Goal: Information Seeking & Learning: Learn about a topic

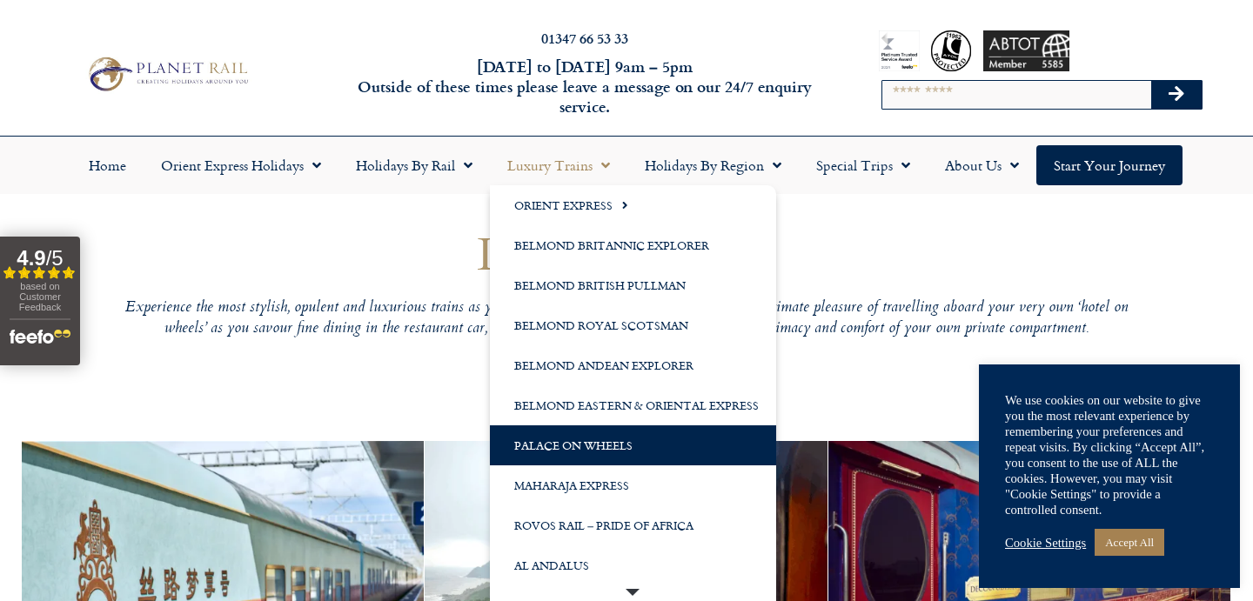
click at [594, 439] on link "Palace on Wheels" at bounding box center [633, 445] width 286 height 40
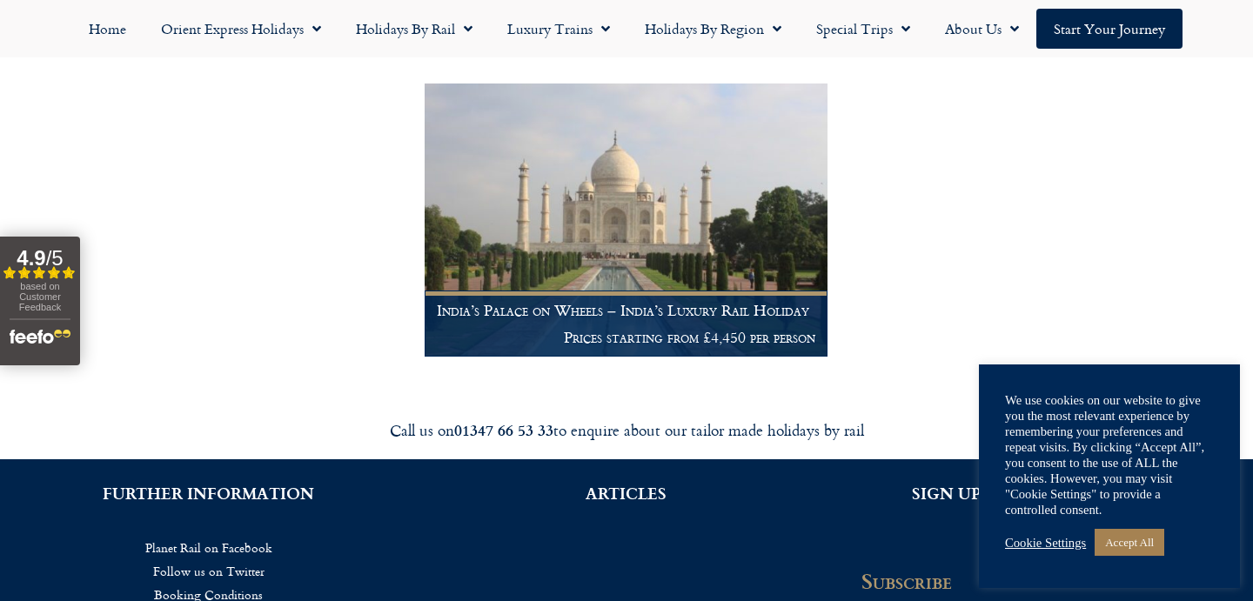
scroll to position [338, 0]
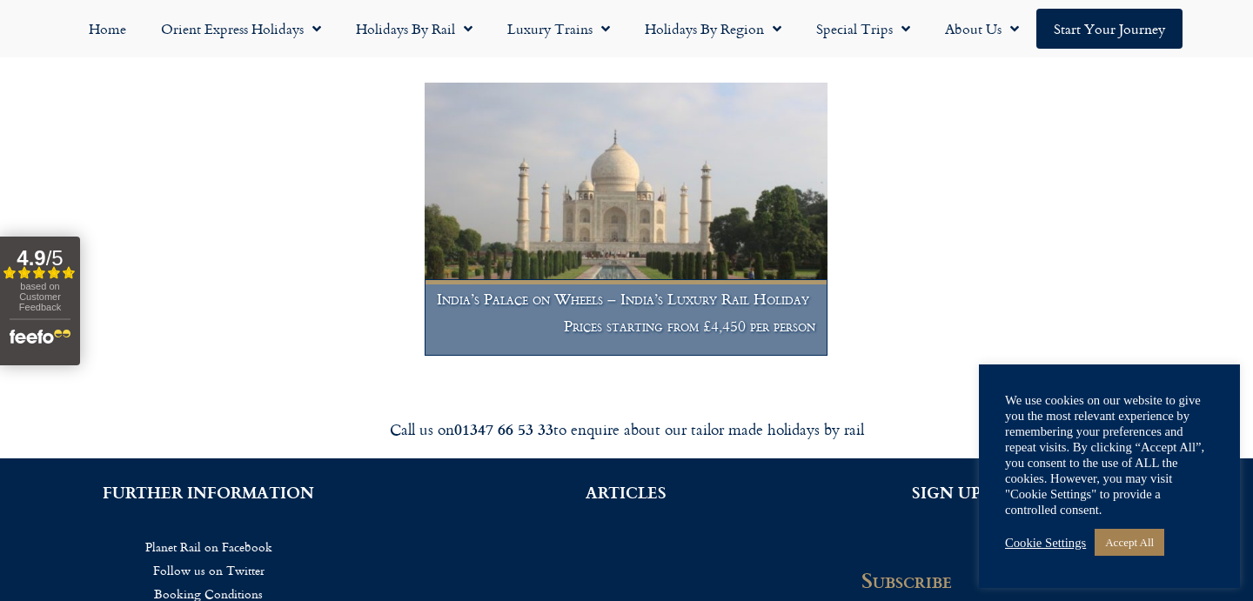
click at [604, 291] on h1 "India’s Palace on Wheels – India’s Luxury Rail Holiday" at bounding box center [626, 299] width 379 height 17
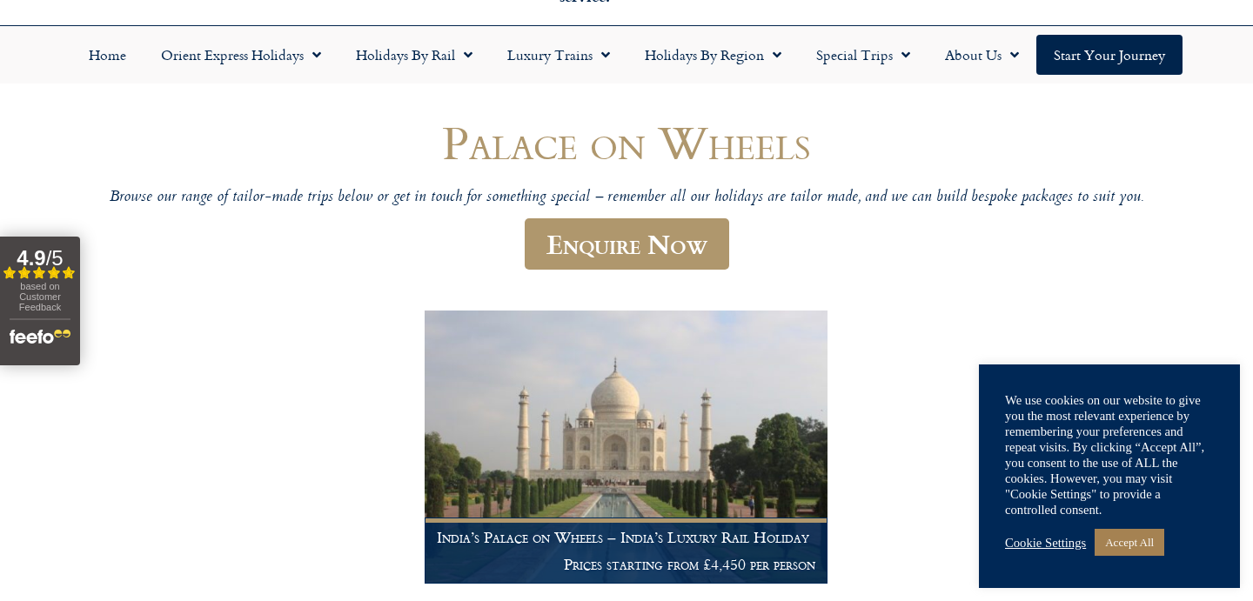
scroll to position [0, 0]
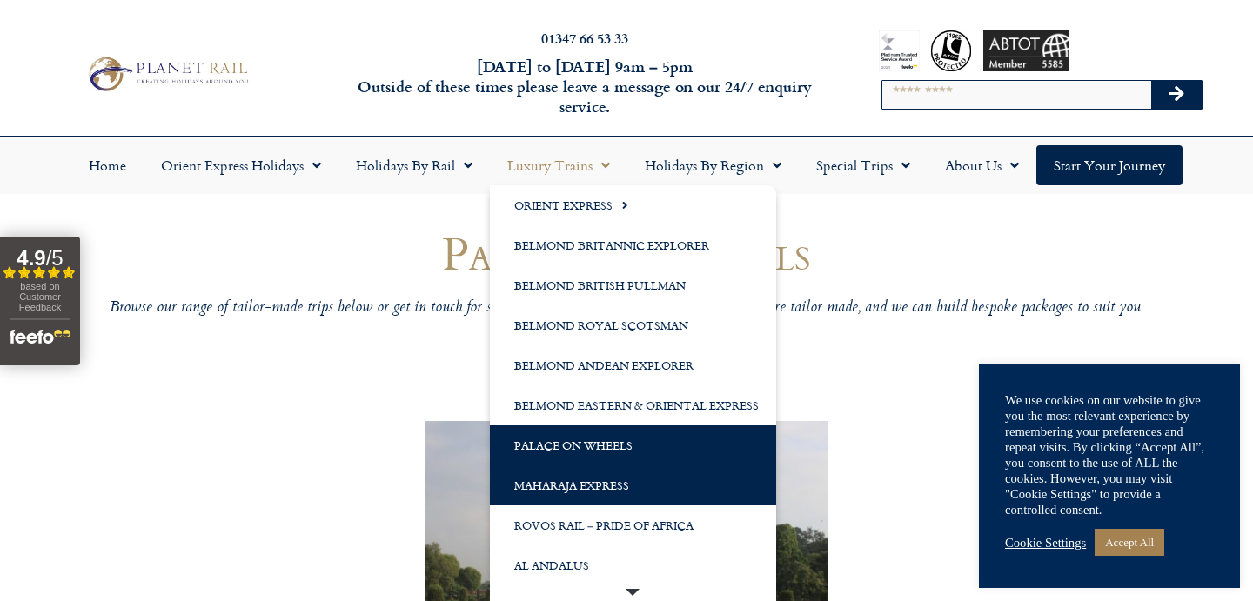
click at [617, 475] on link "Maharaja Express" at bounding box center [633, 486] width 286 height 40
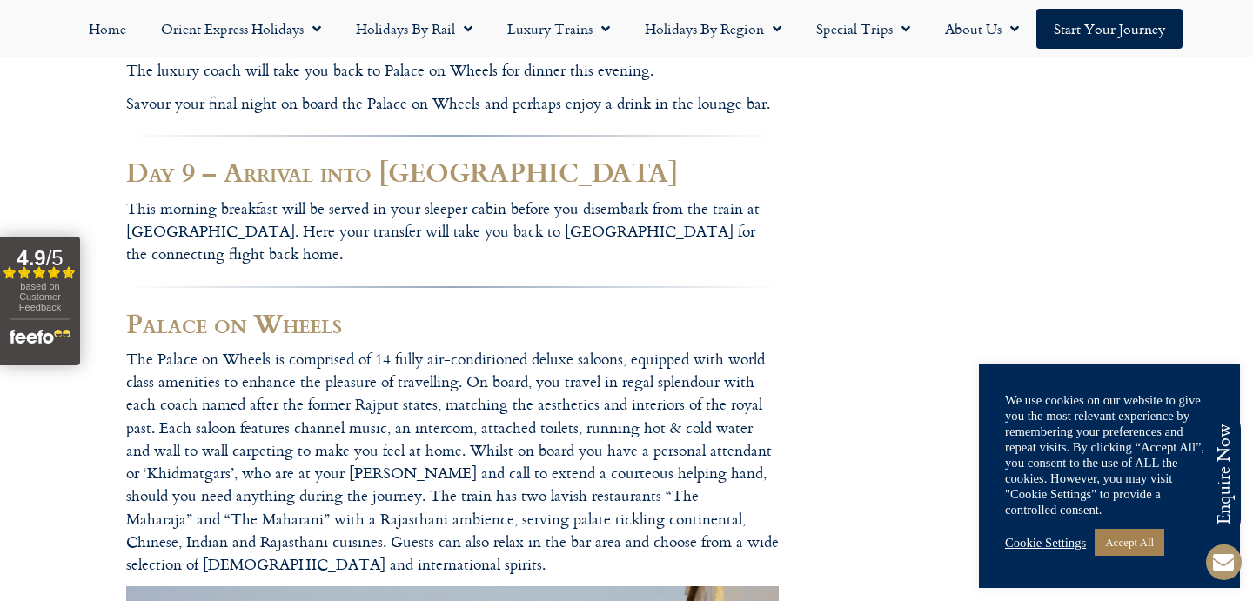
scroll to position [10242, 0]
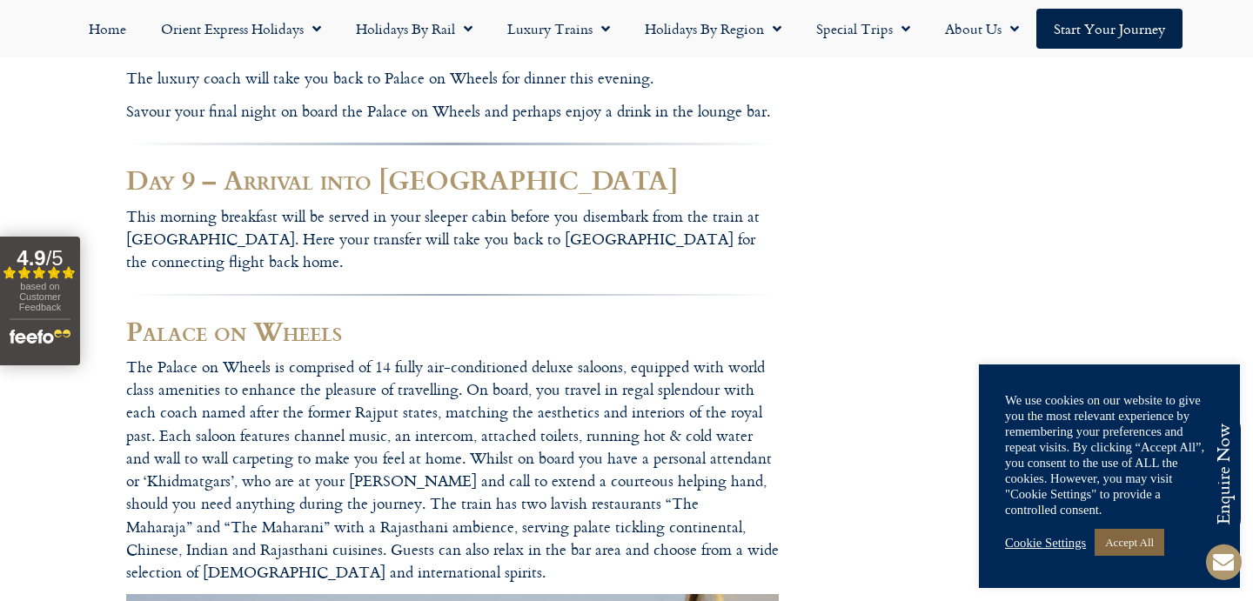
click at [1144, 545] on link "Accept All" at bounding box center [1130, 542] width 70 height 27
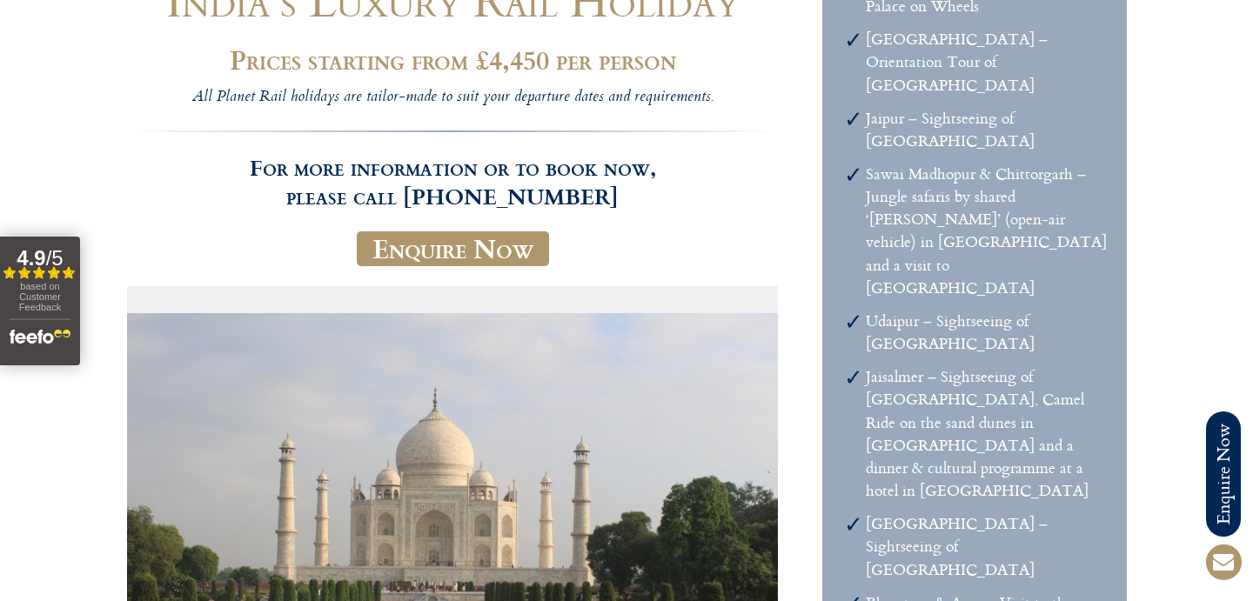
scroll to position [0, 0]
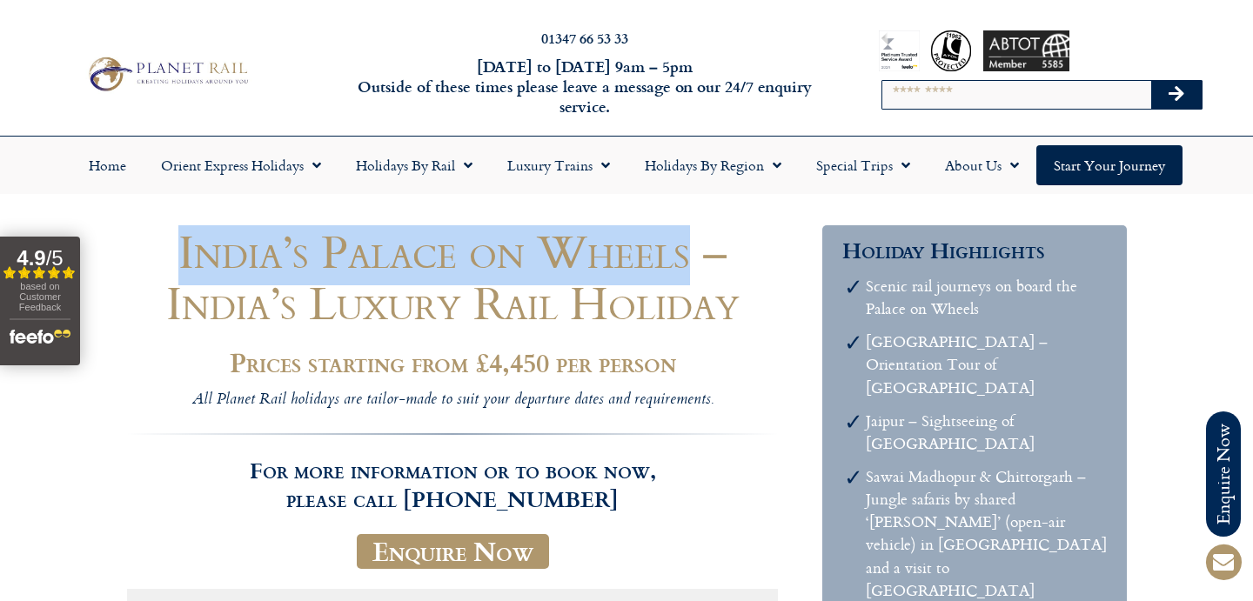
copy h1 "India’s Palace on Wheels"
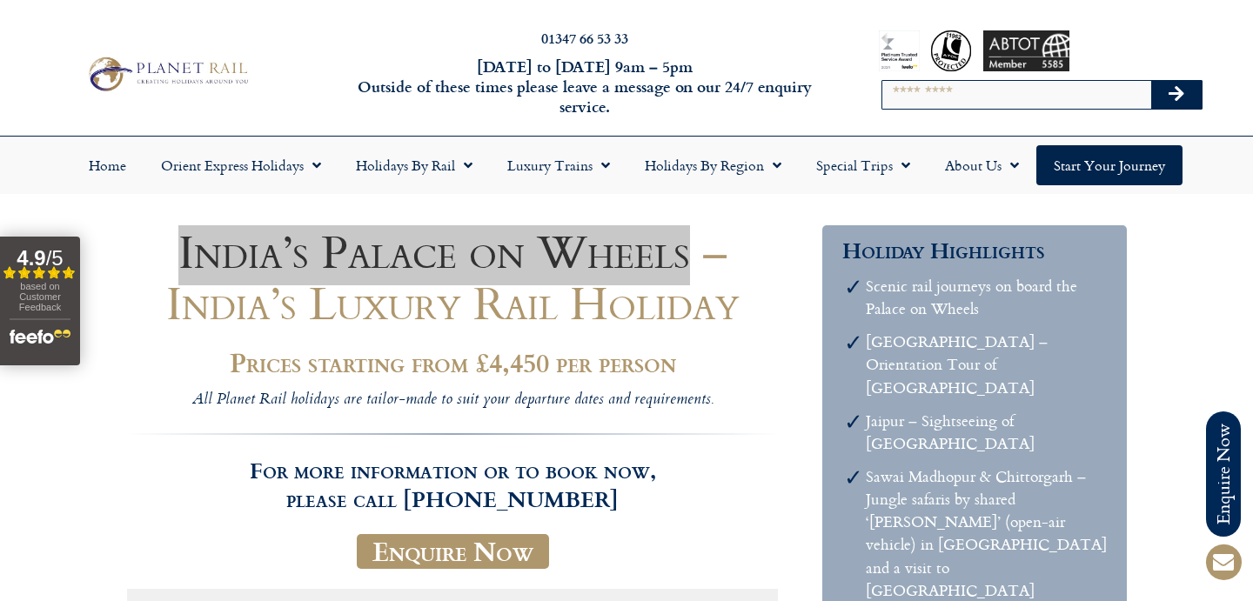
drag, startPoint x: 185, startPoint y: 260, endPoint x: 688, endPoint y: 258, distance: 502.9
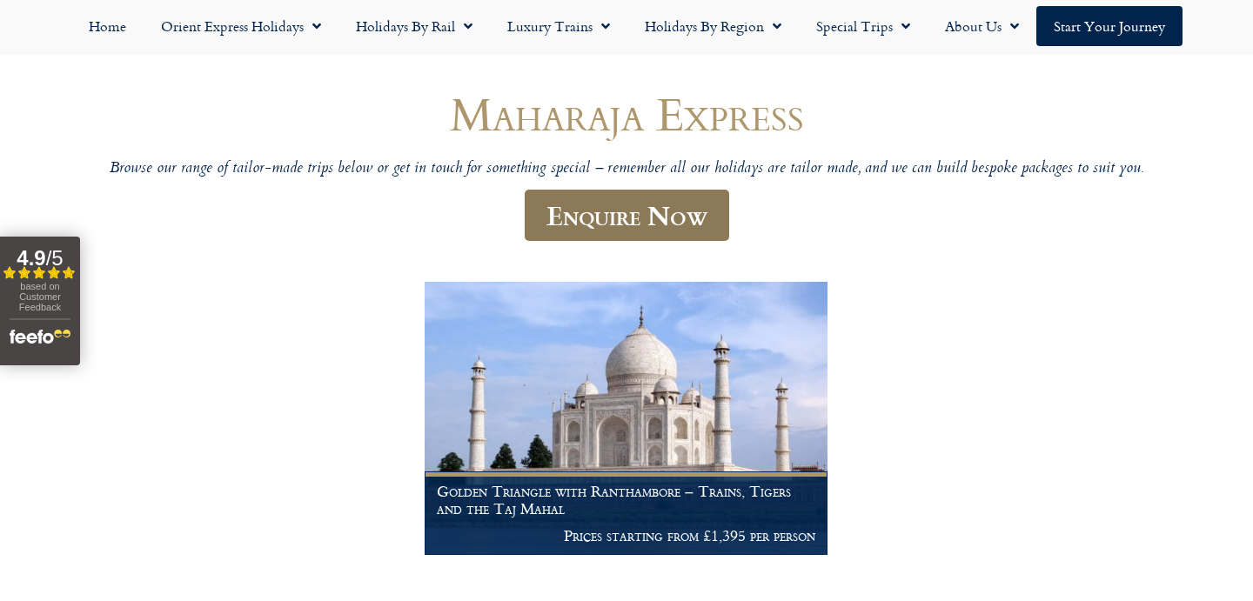
scroll to position [78, 0]
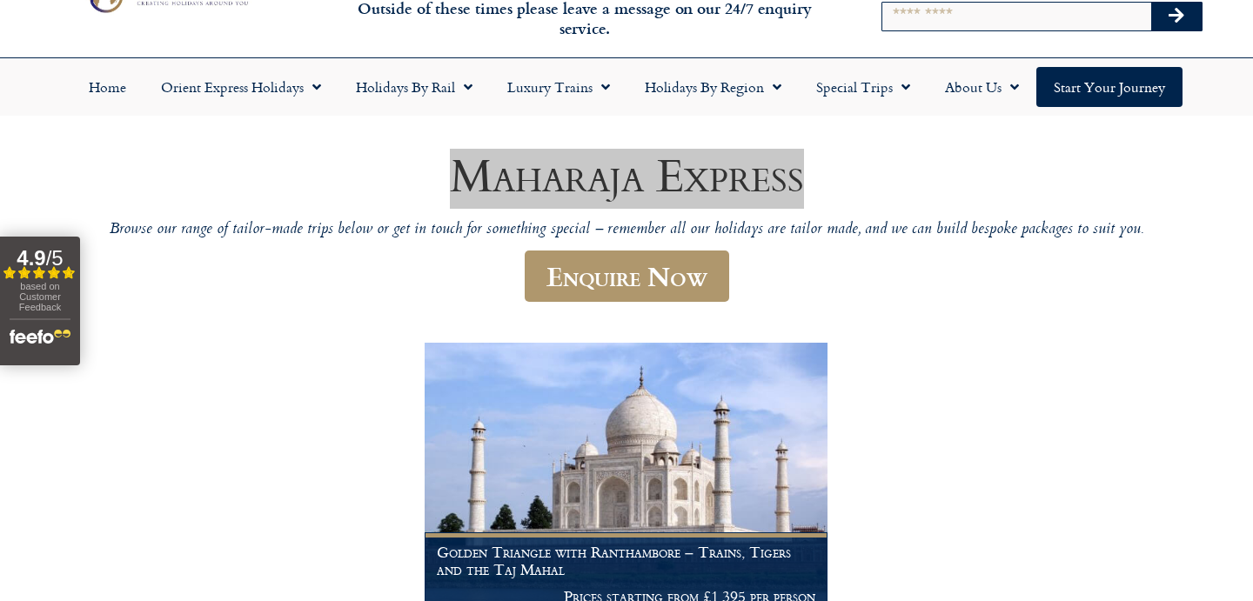
drag, startPoint x: 807, startPoint y: 178, endPoint x: 456, endPoint y: 183, distance: 350.7
click at [0, 0] on body "01347 66 53 33 Monday to Friday 9am – 5pm Outside of these times please leave a…" at bounding box center [626, 585] width 1253 height 1326
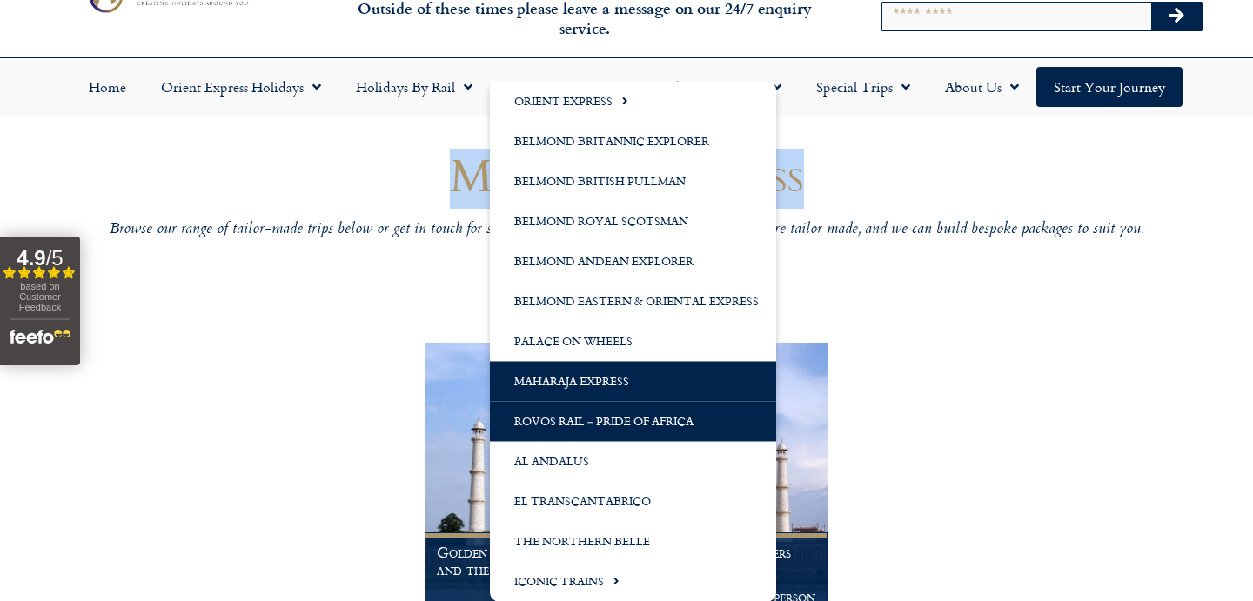
click at [656, 415] on link "Rovos Rail – Pride of Africa" at bounding box center [633, 421] width 286 height 40
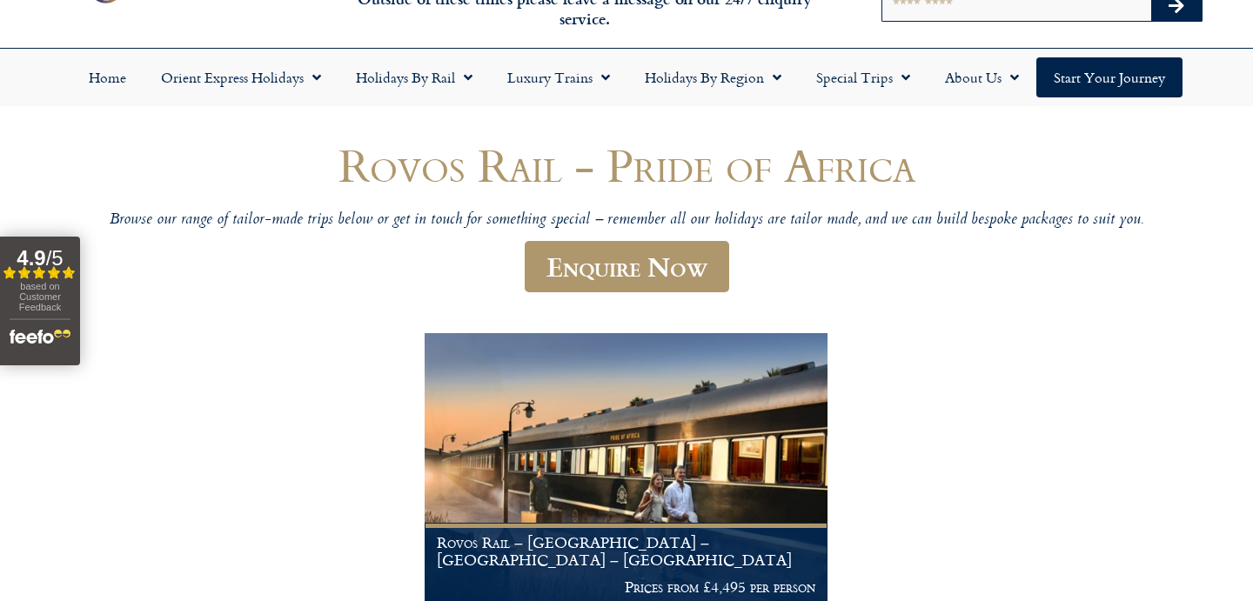
scroll to position [87, 0]
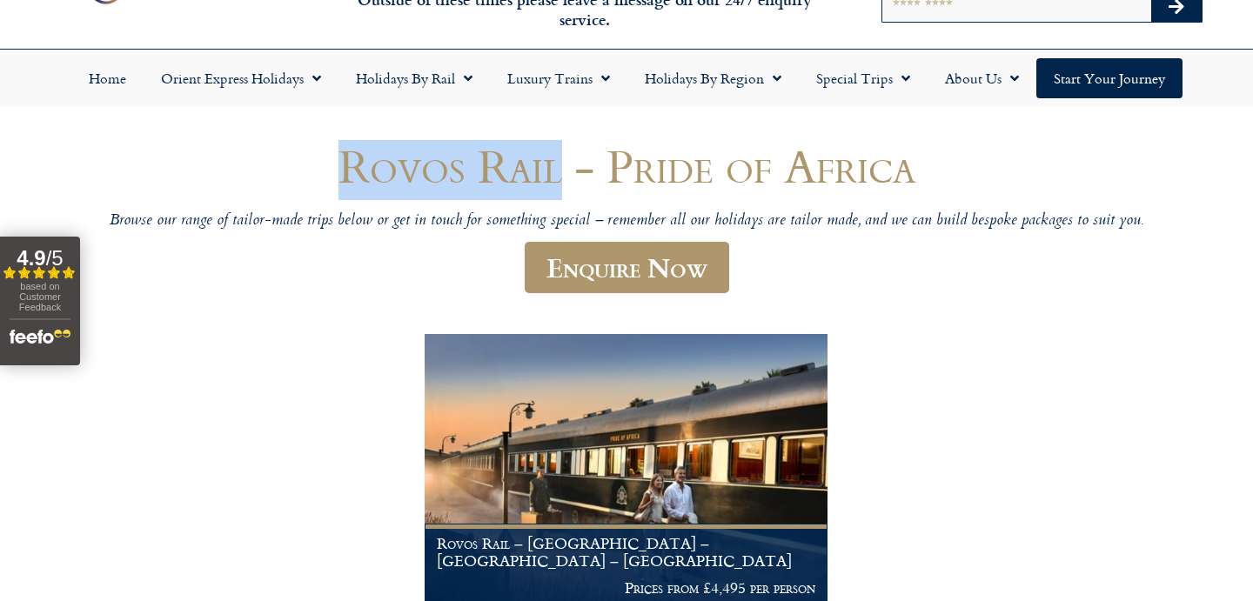
copy h1 "Rovos Rail"
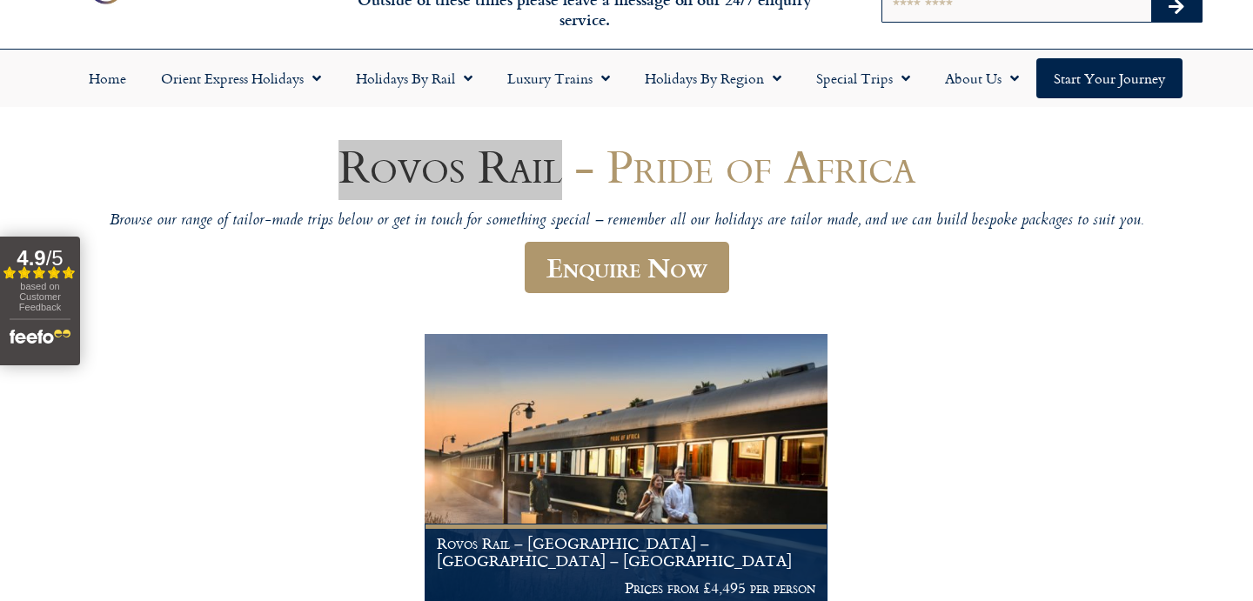
drag, startPoint x: 553, startPoint y: 168, endPoint x: 336, endPoint y: 171, distance: 216.7
click at [0, 0] on body "01347 66 53 33 [DATE] to [DATE] 9am – 5pm Outside of these times please leave a…" at bounding box center [626, 576] width 1253 height 1326
